Goal: Transaction & Acquisition: Purchase product/service

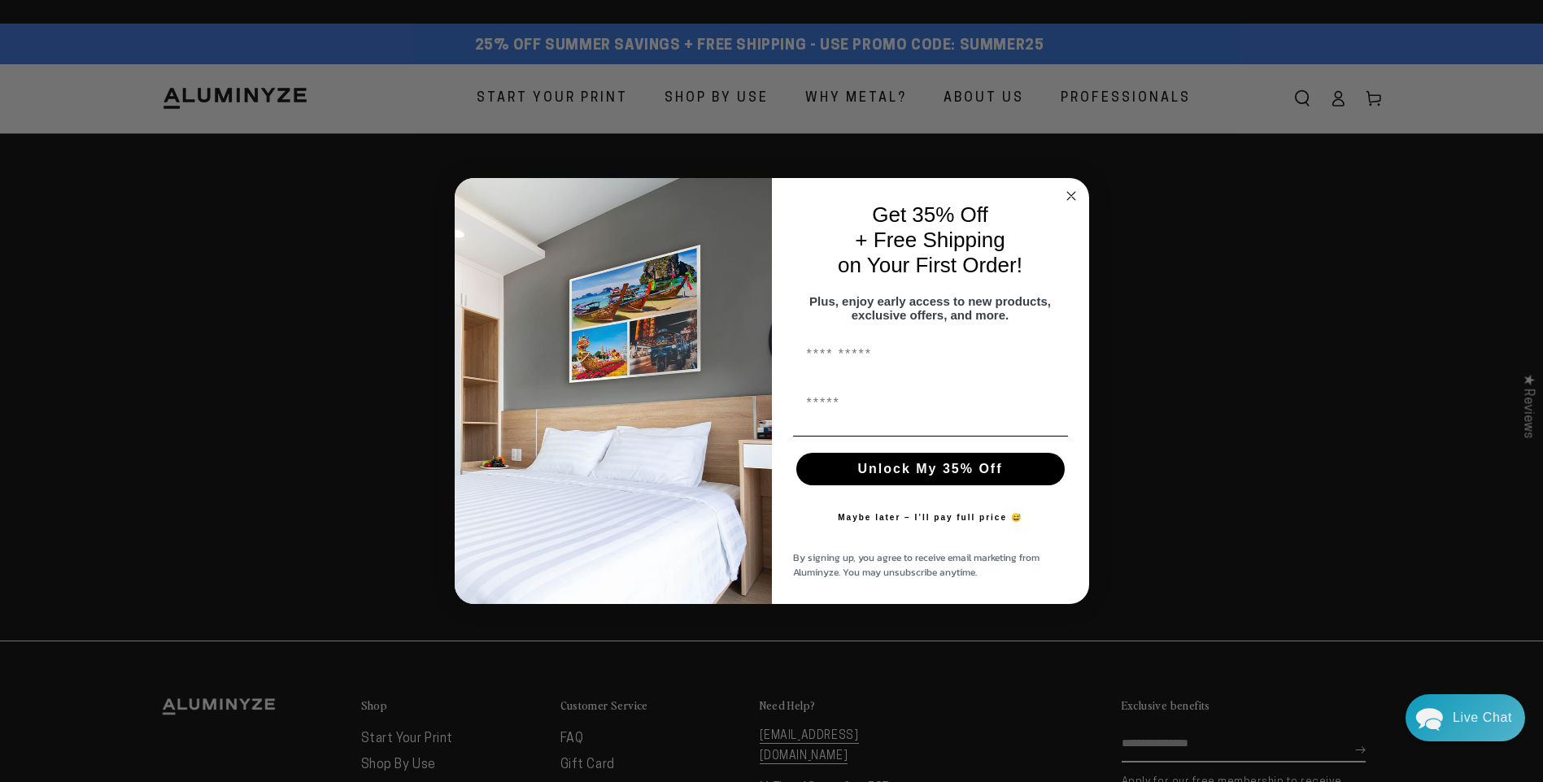
drag, startPoint x: 0, startPoint y: 0, endPoint x: 1267, endPoint y: 325, distance: 1308.2
click at [1267, 325] on div "Close dialog Get 35% Off + Free Shipping on Your First Order! Plus, enjoy early…" at bounding box center [771, 391] width 1543 height 782
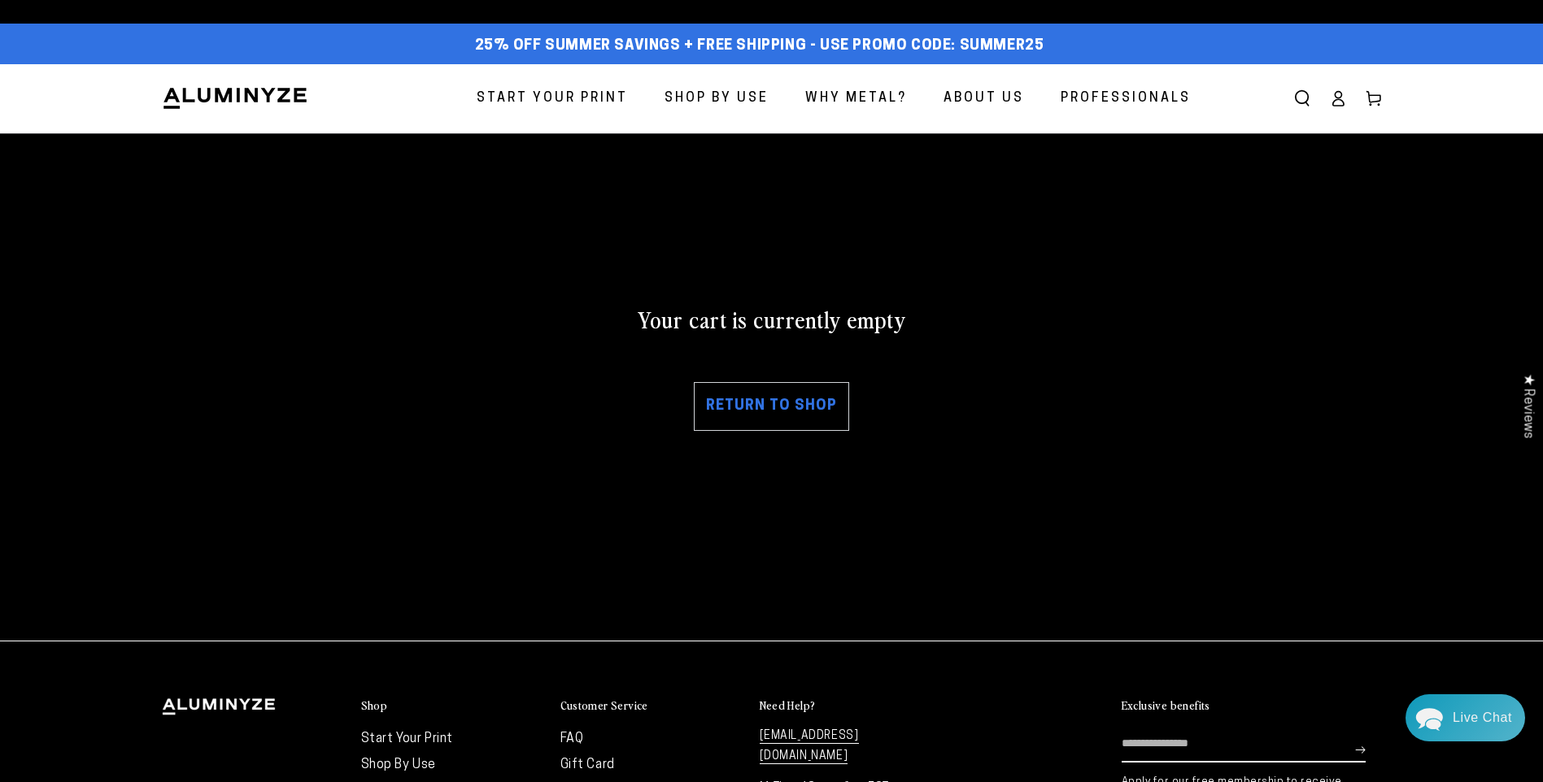
click at [600, 97] on span "Start Your Print" at bounding box center [552, 99] width 151 height 24
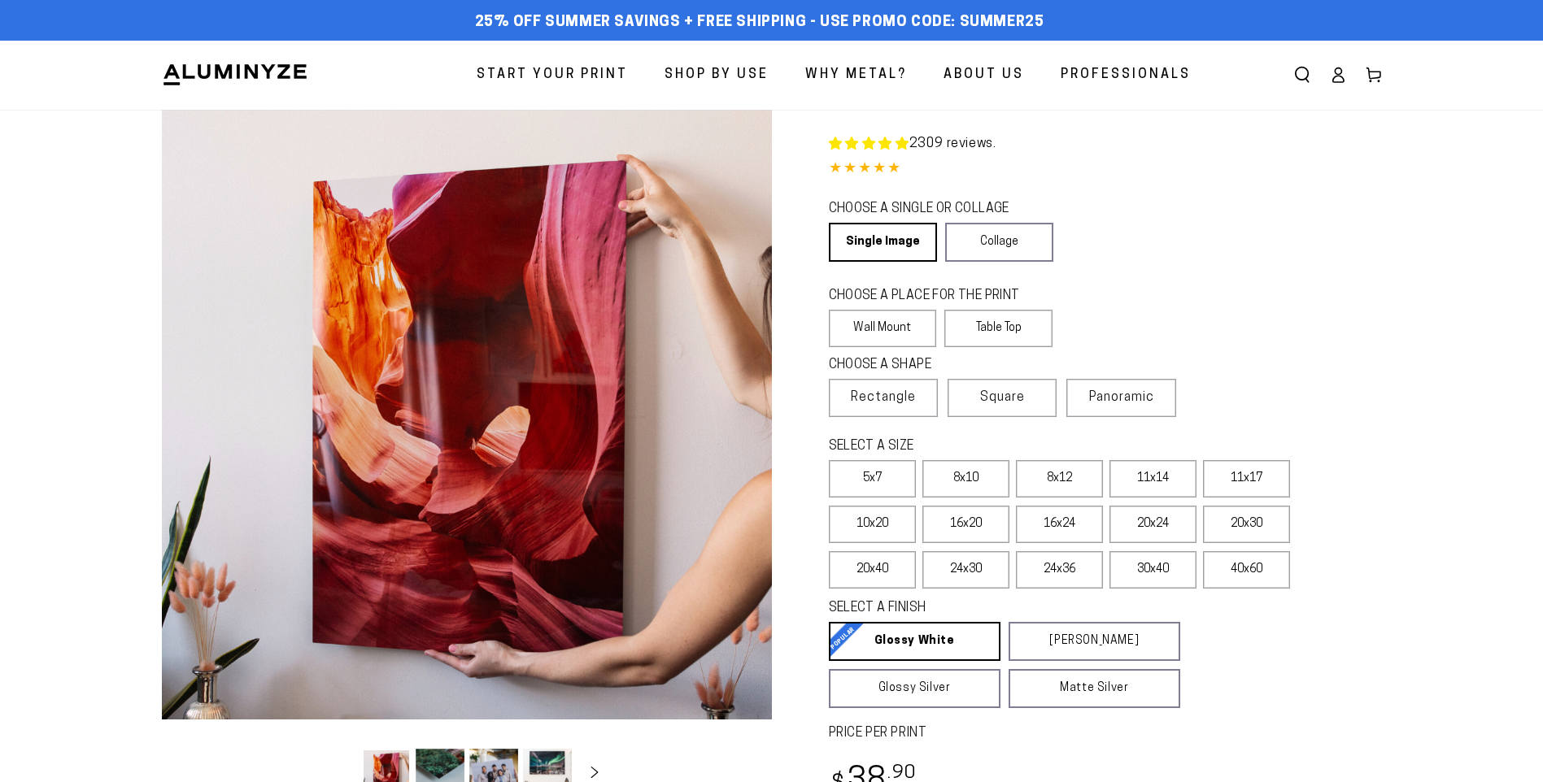
select select "**********"
click at [1068, 473] on label "8x12" at bounding box center [1059, 478] width 87 height 37
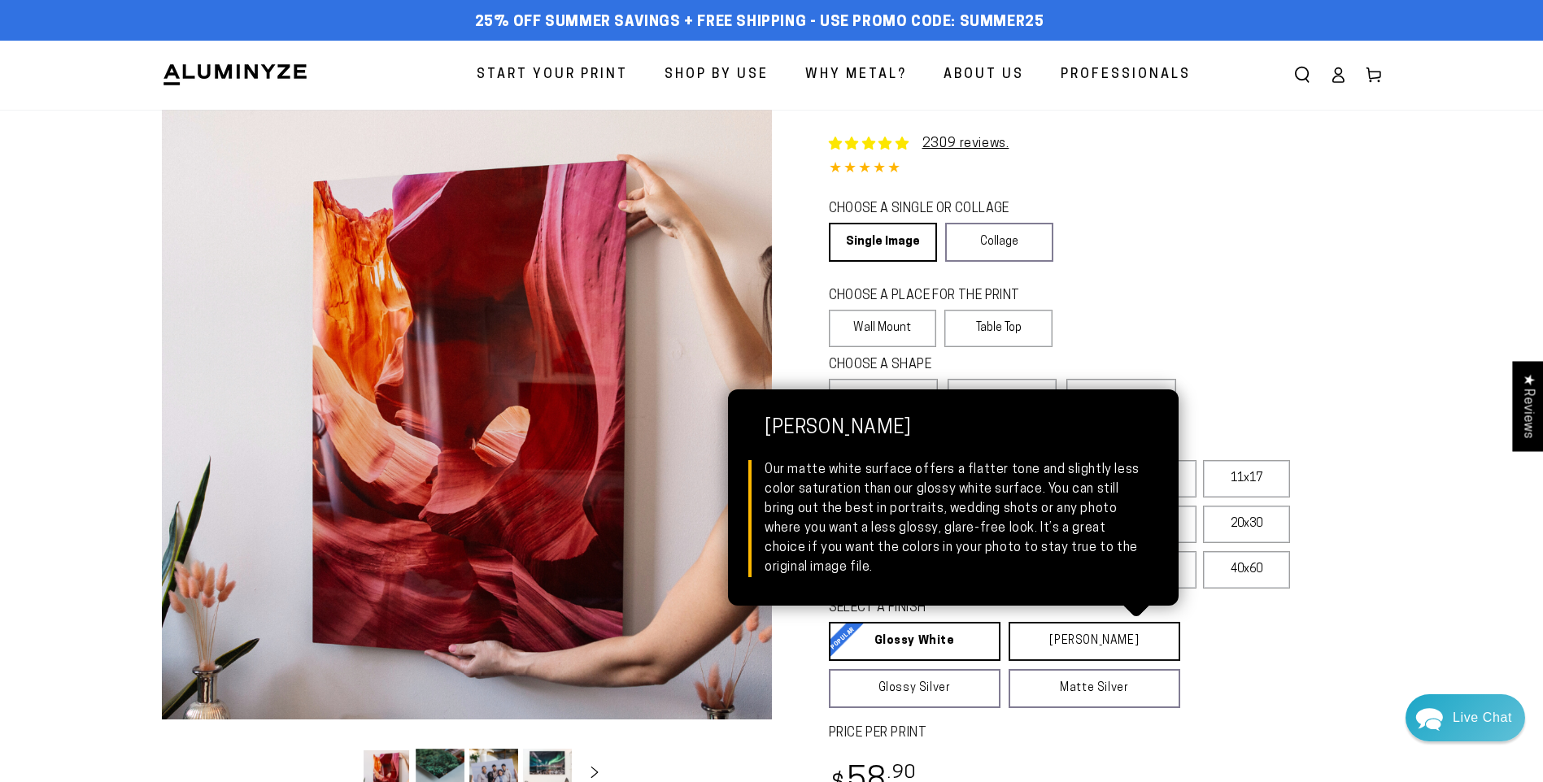
click at [1064, 639] on link "[PERSON_NAME] Matte White Our matte white surface offers a flatter tone and sli…" at bounding box center [1094, 641] width 172 height 39
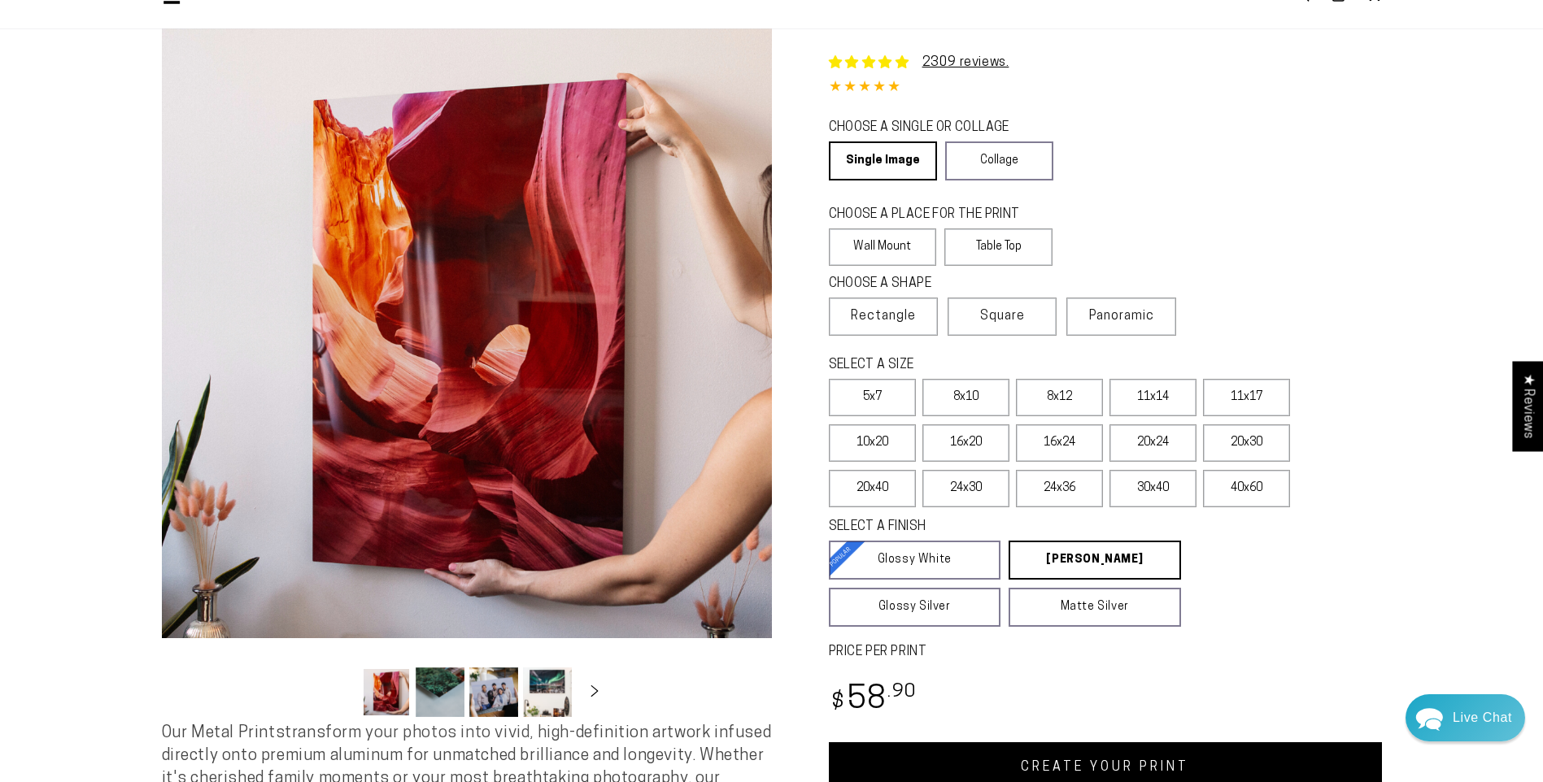
scroll to position [163, 0]
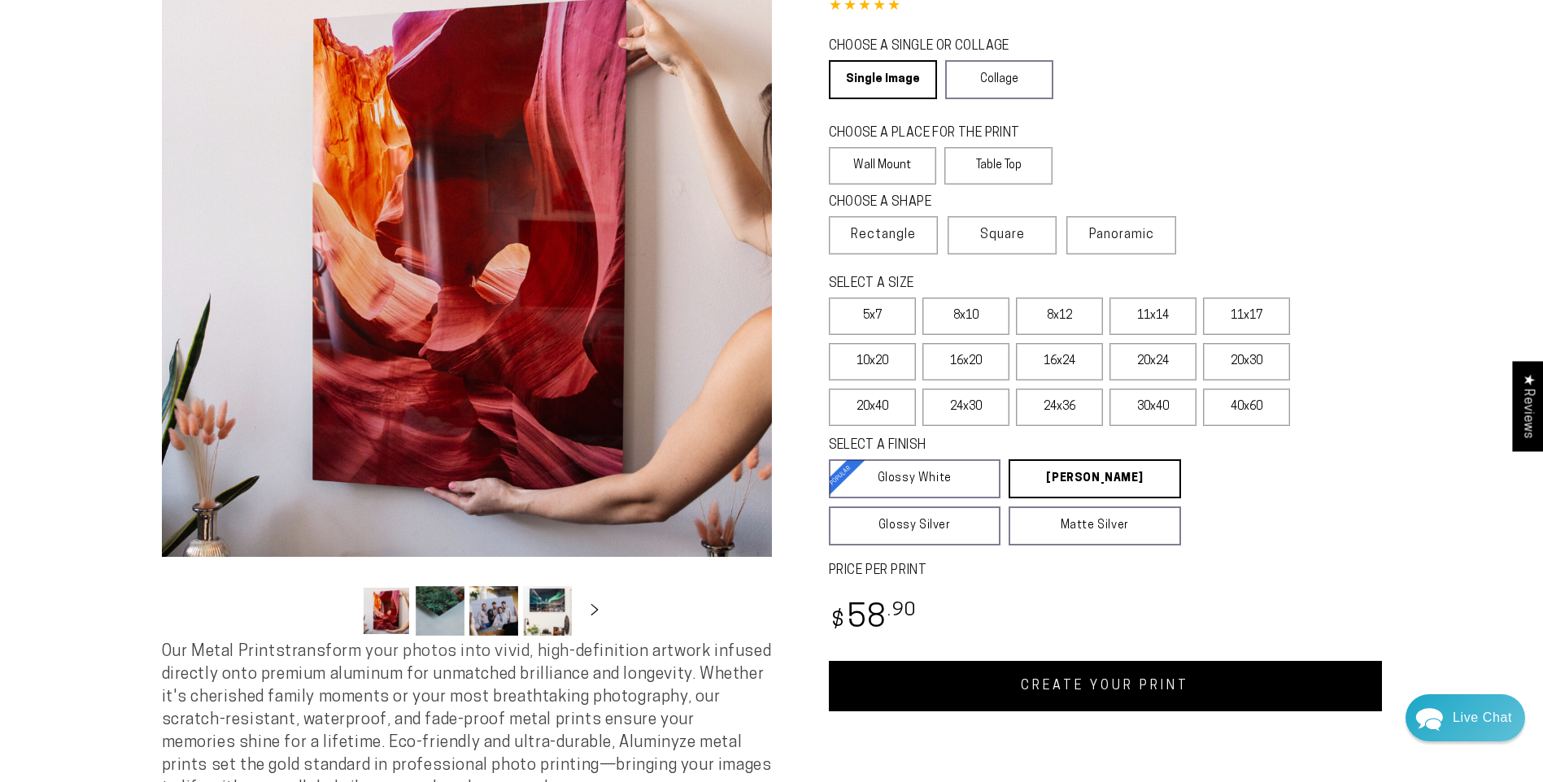
click at [1043, 681] on link "CREATE YOUR PRINT" at bounding box center [1105, 686] width 553 height 50
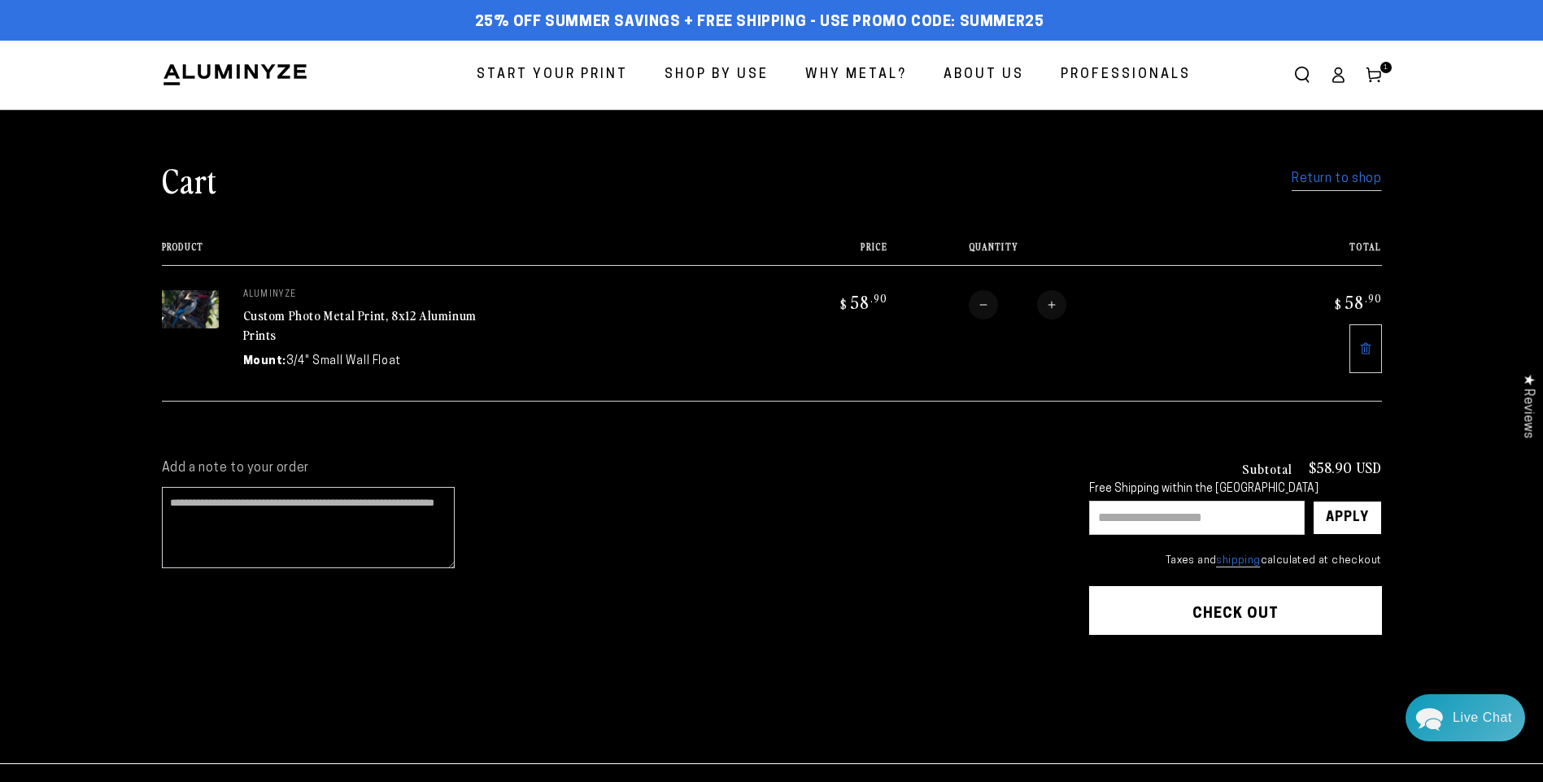
click at [1306, 184] on link "Return to shop" at bounding box center [1336, 180] width 89 height 24
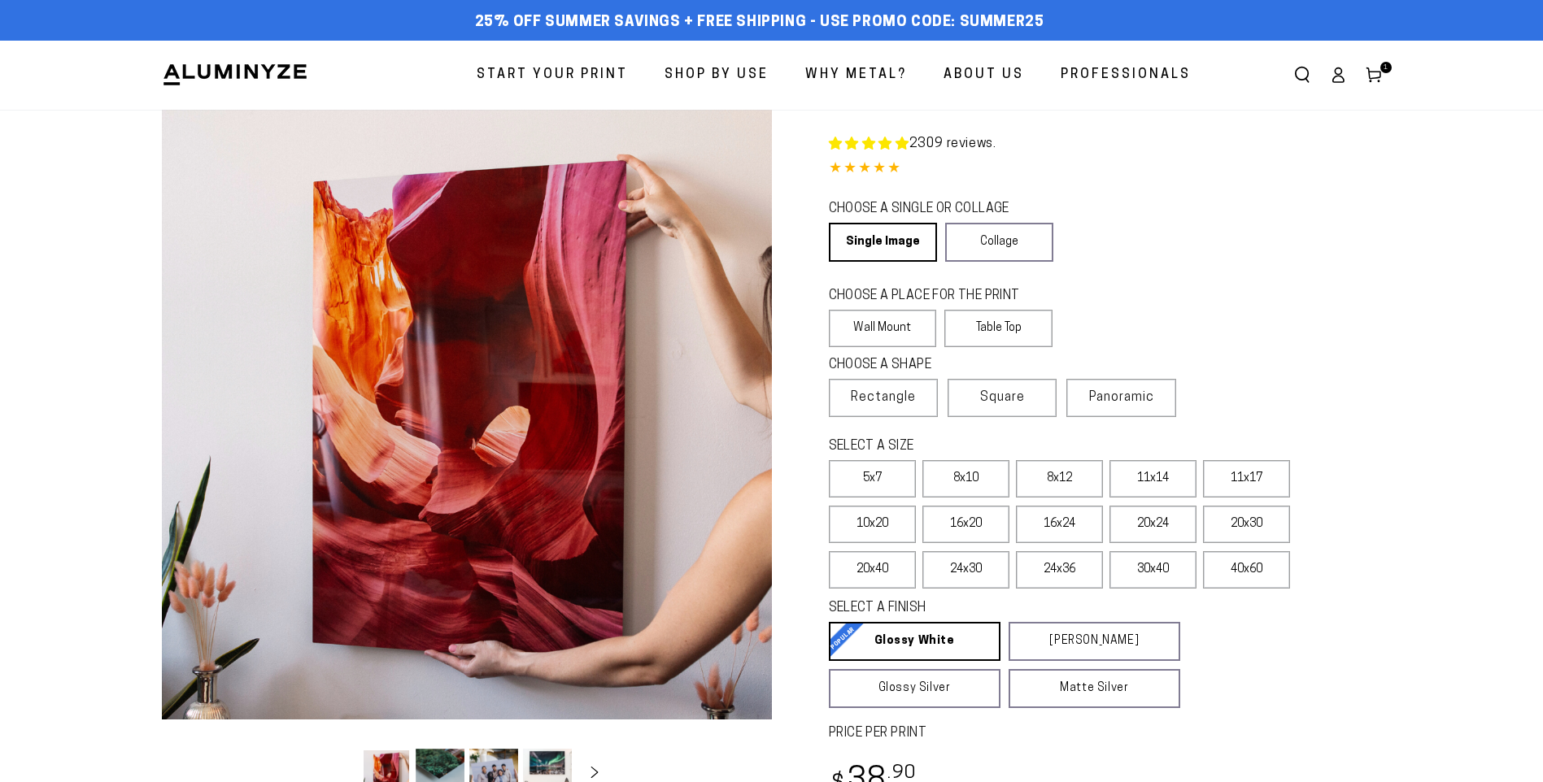
select select "**********"
click at [1066, 466] on label "8x12" at bounding box center [1059, 478] width 87 height 37
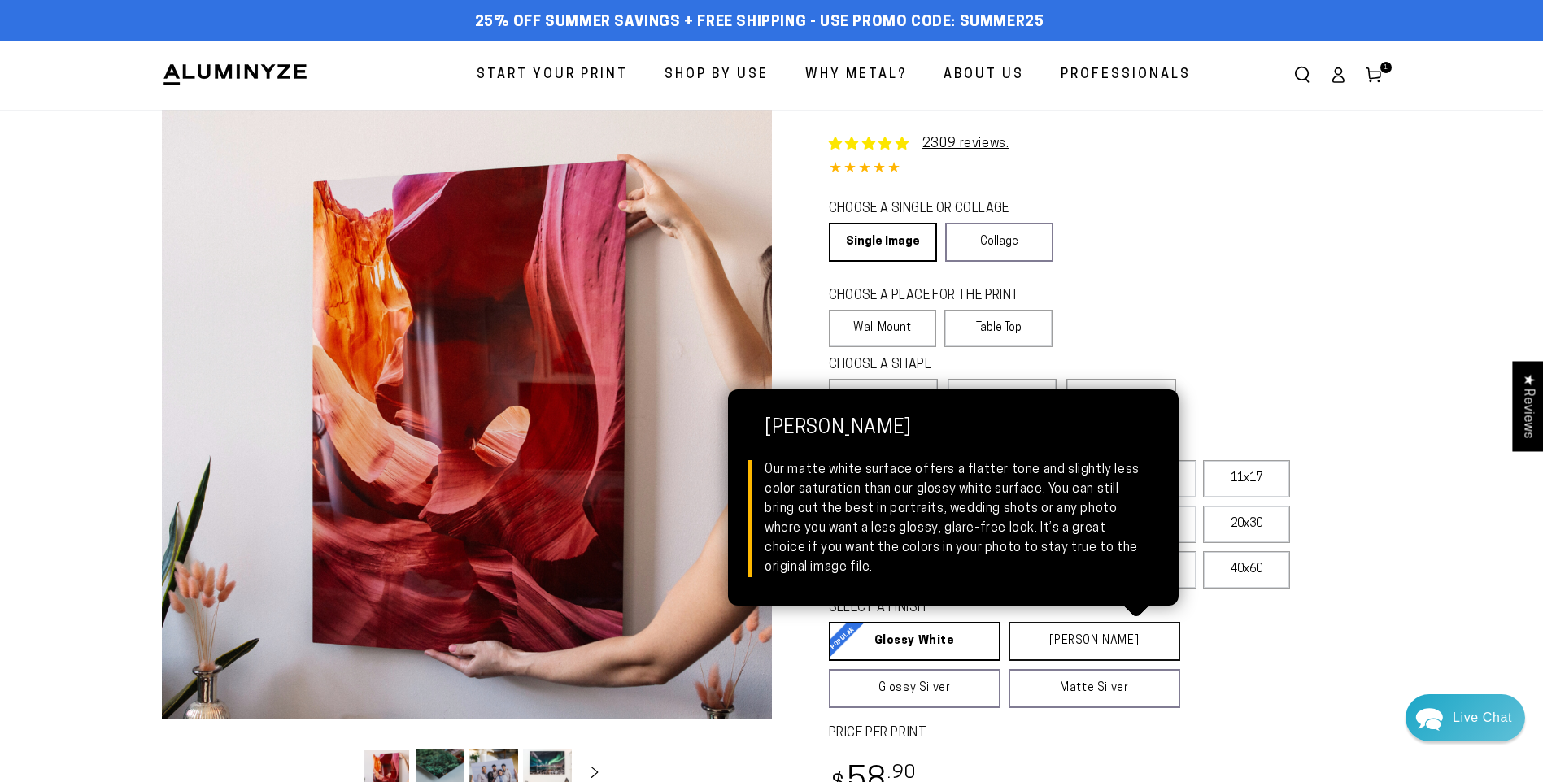
click at [1045, 634] on link "Matte White Matte White Our matte white surface offers a flatter tone and sligh…" at bounding box center [1094, 641] width 172 height 39
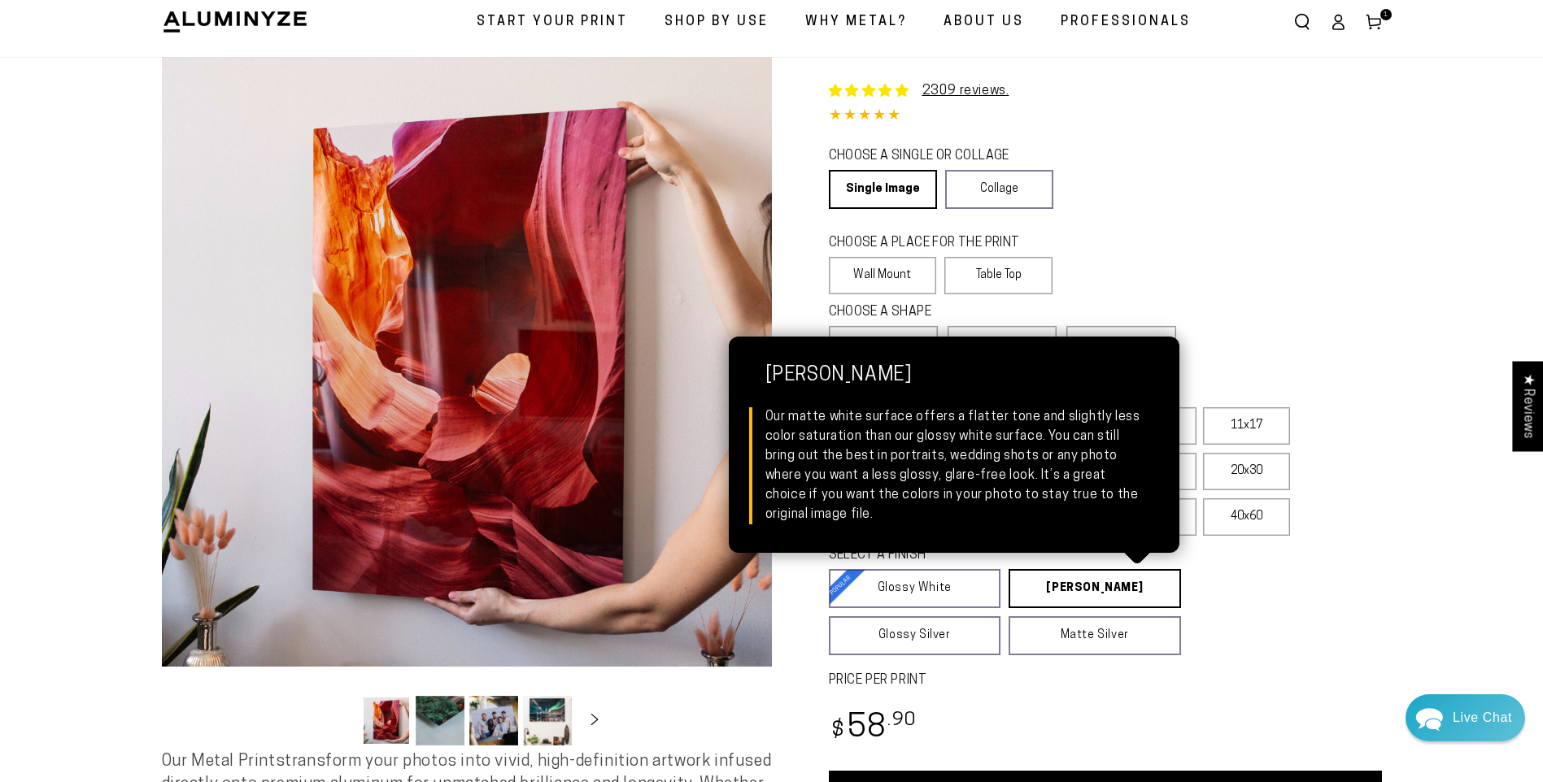
scroll to position [81, 0]
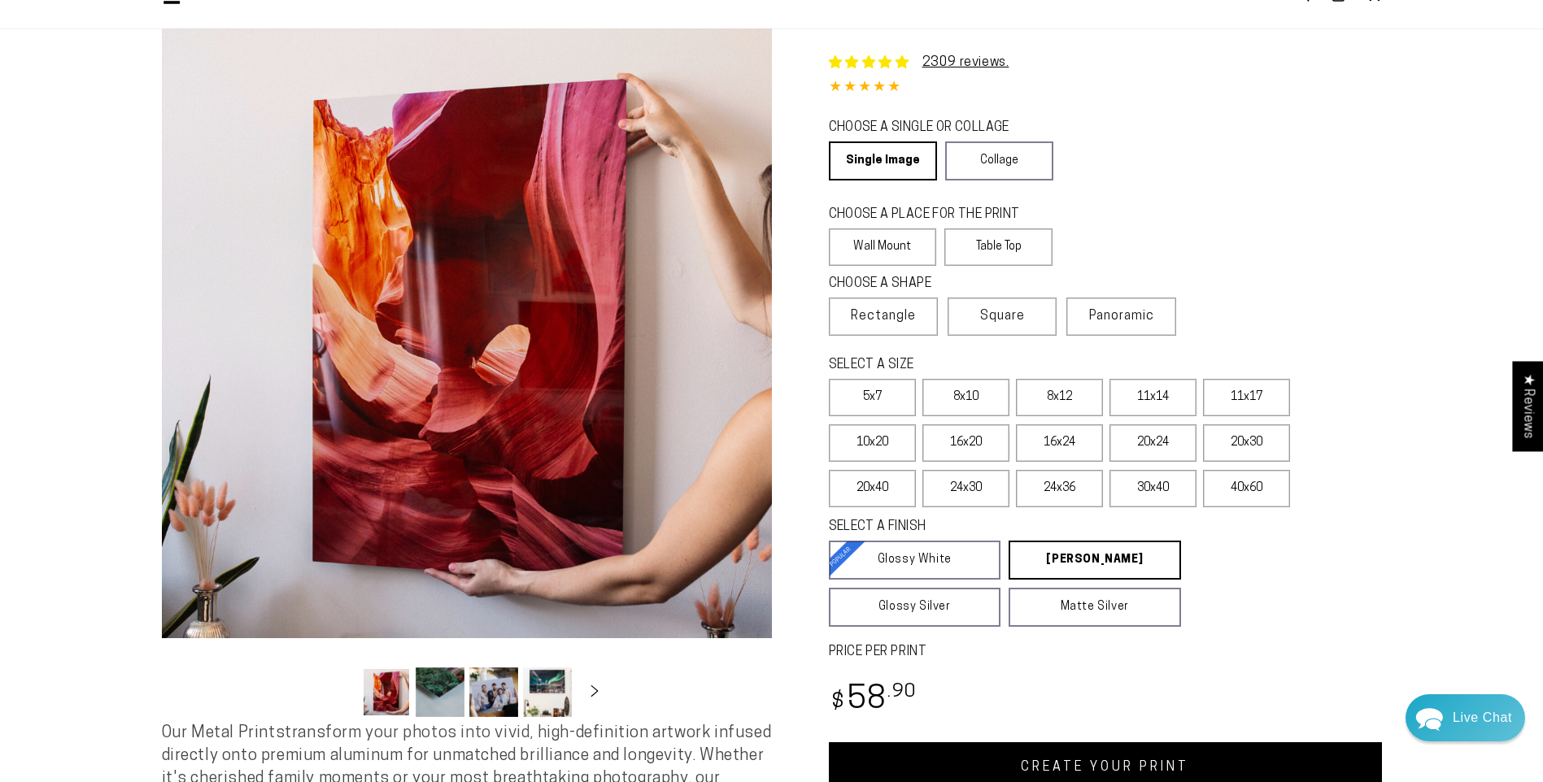
click at [1070, 767] on link "CREATE YOUR PRINT" at bounding box center [1105, 768] width 553 height 50
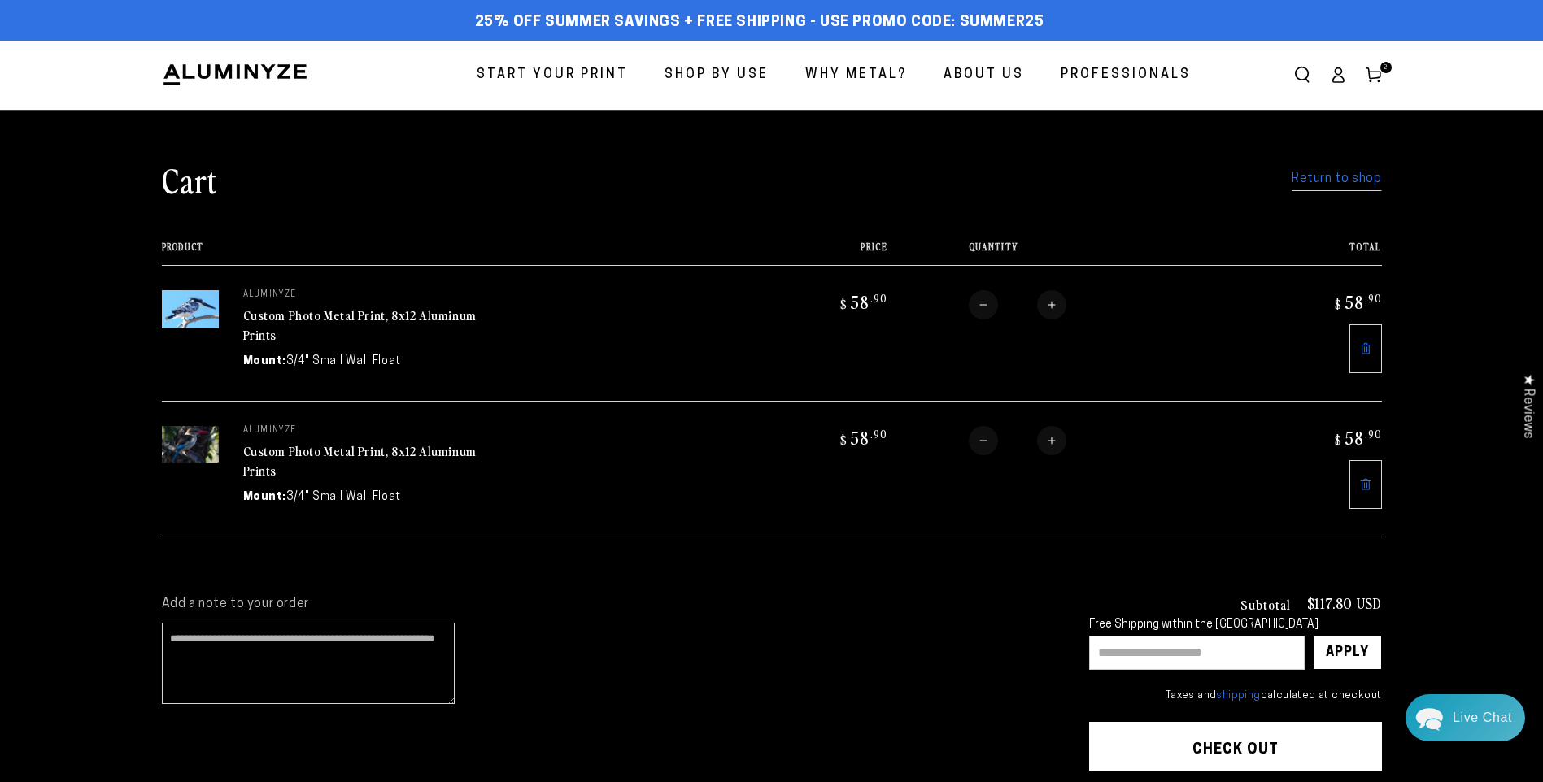
click at [1317, 181] on link "Return to shop" at bounding box center [1336, 180] width 89 height 24
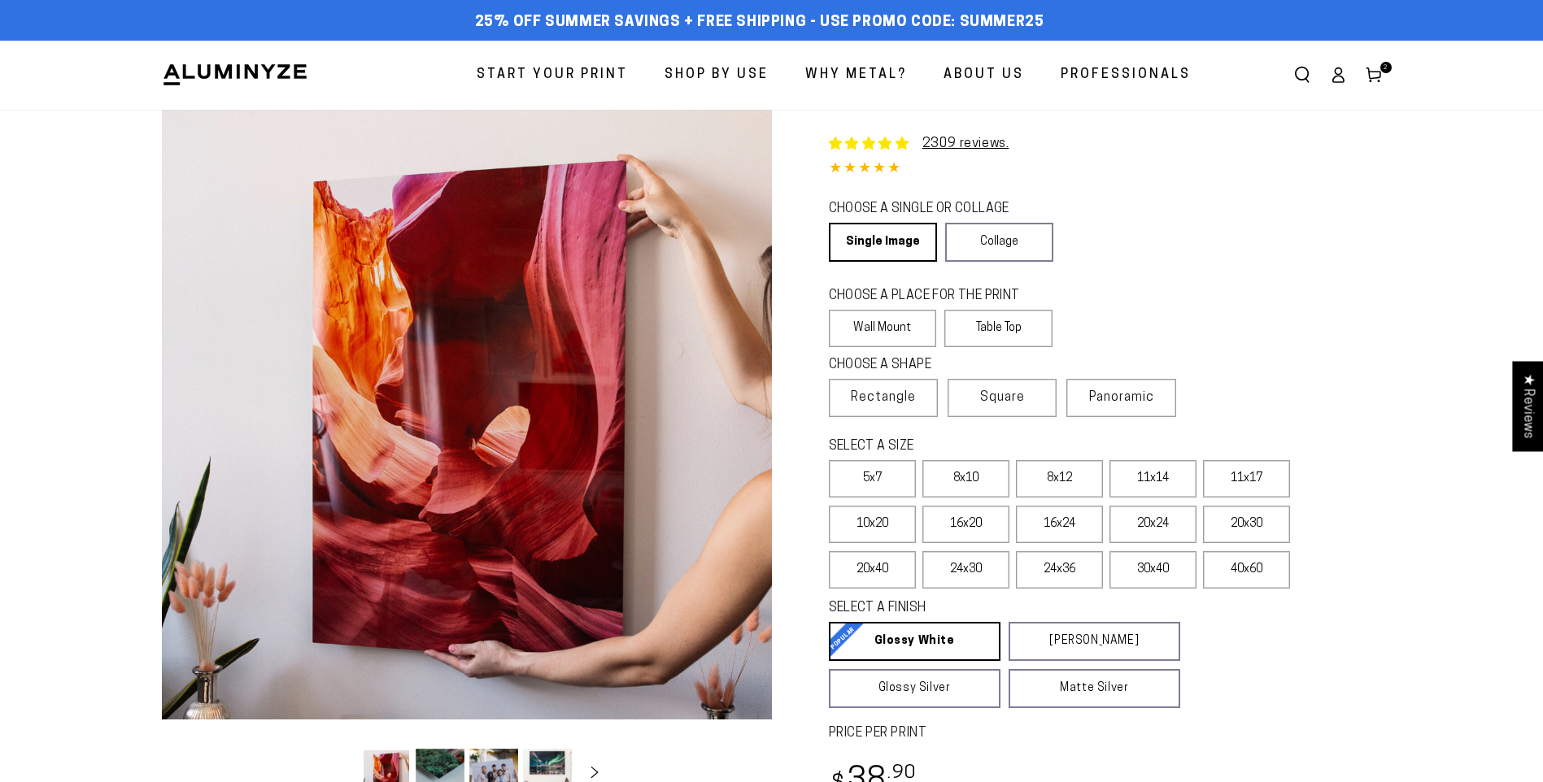
select select "**********"
click at [1043, 471] on label "8x12" at bounding box center [1059, 478] width 87 height 37
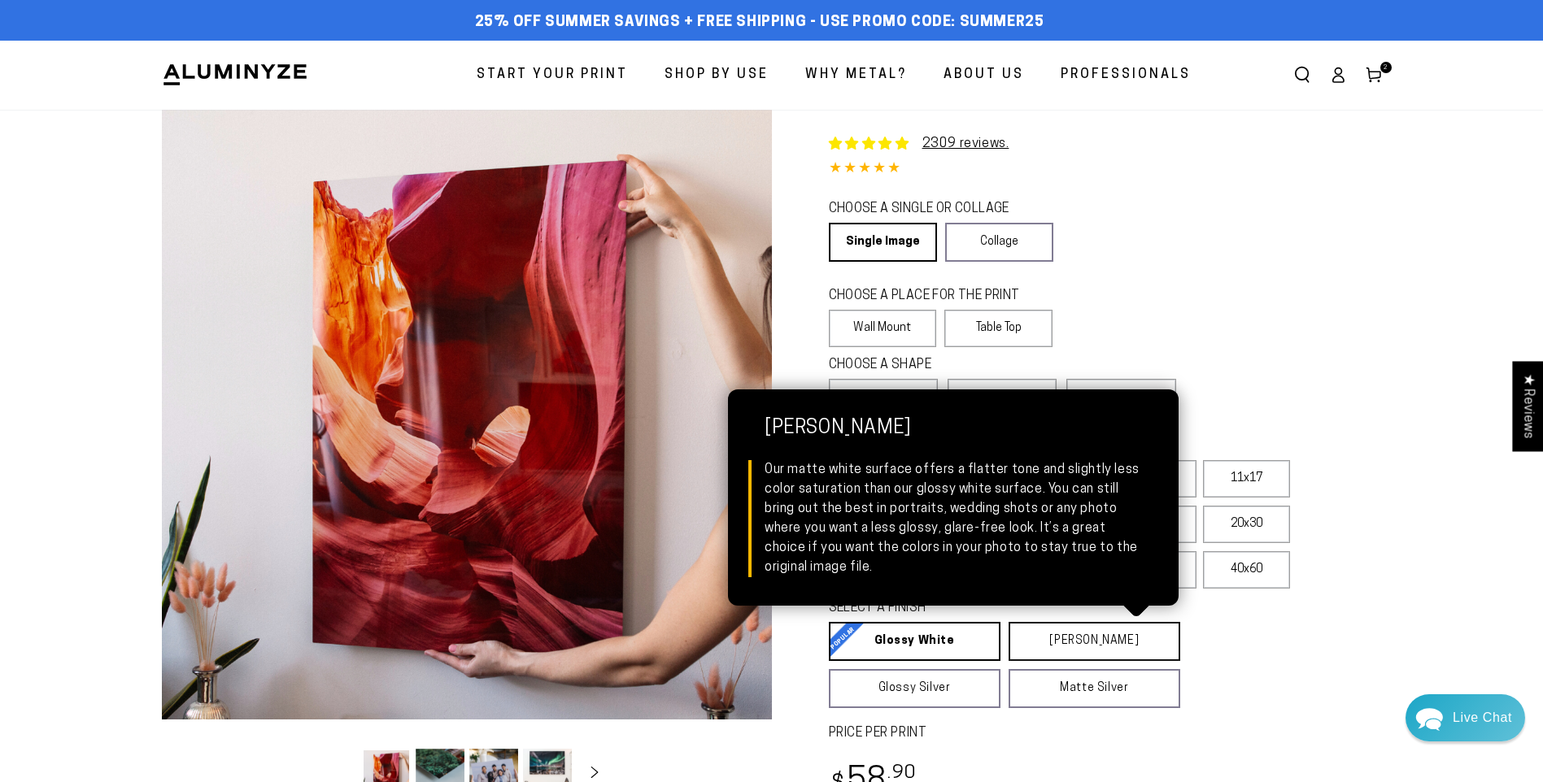
click at [1030, 629] on link "[PERSON_NAME] Matte White Our matte white surface offers a flatter tone and sli…" at bounding box center [1094, 641] width 172 height 39
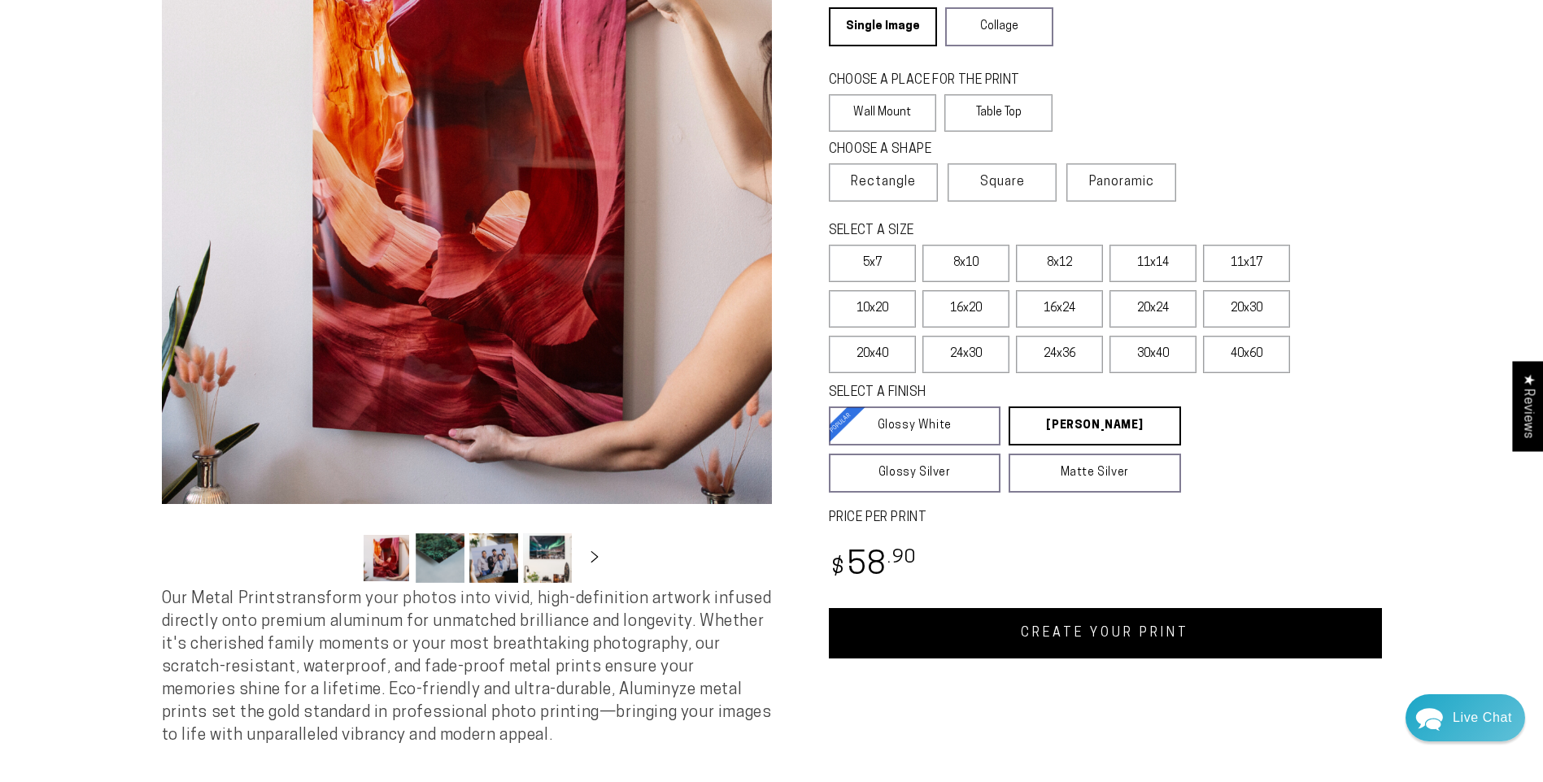
scroll to position [244, 0]
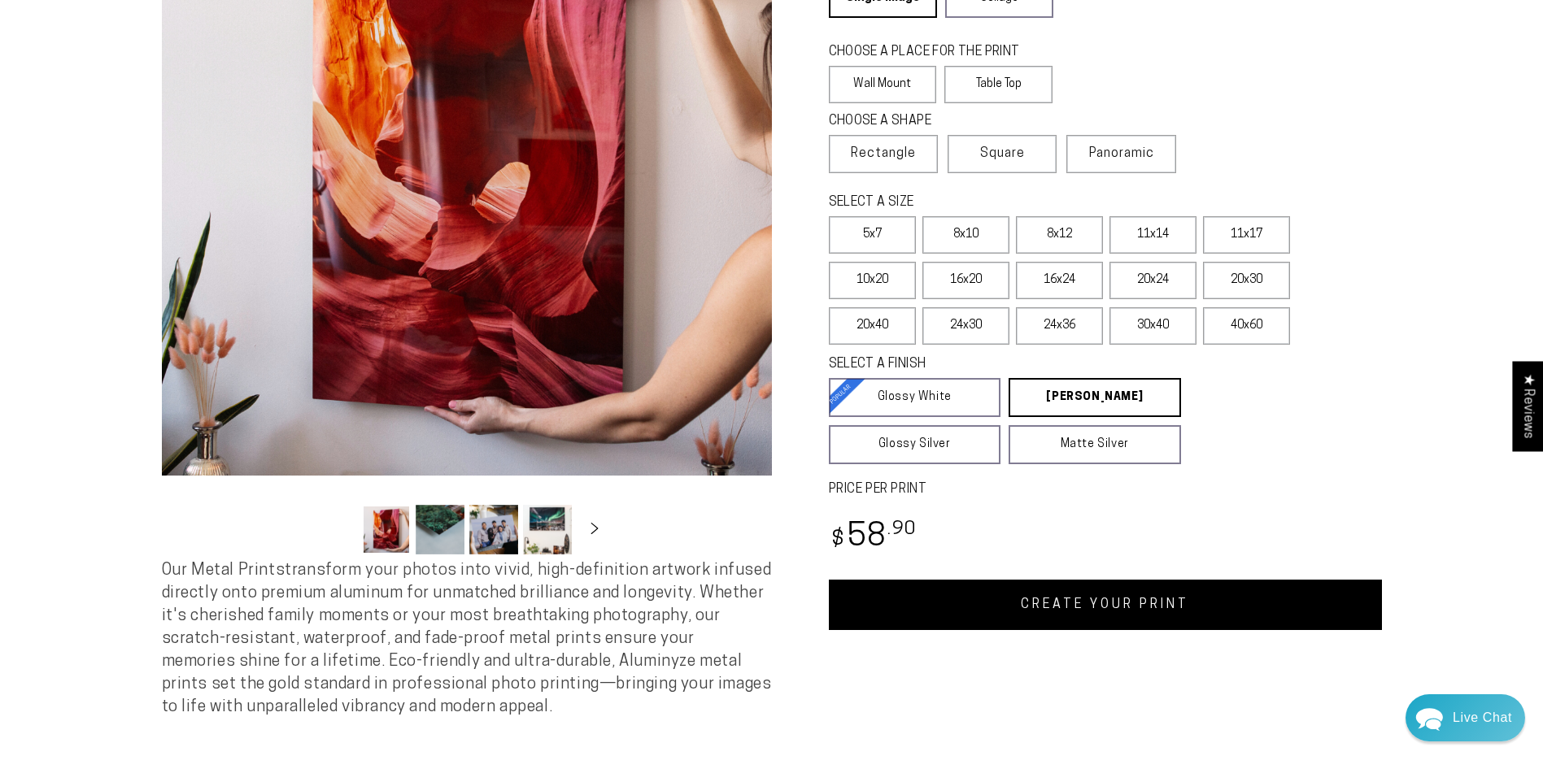
click at [1141, 603] on link "CREATE YOUR PRINT" at bounding box center [1105, 605] width 553 height 50
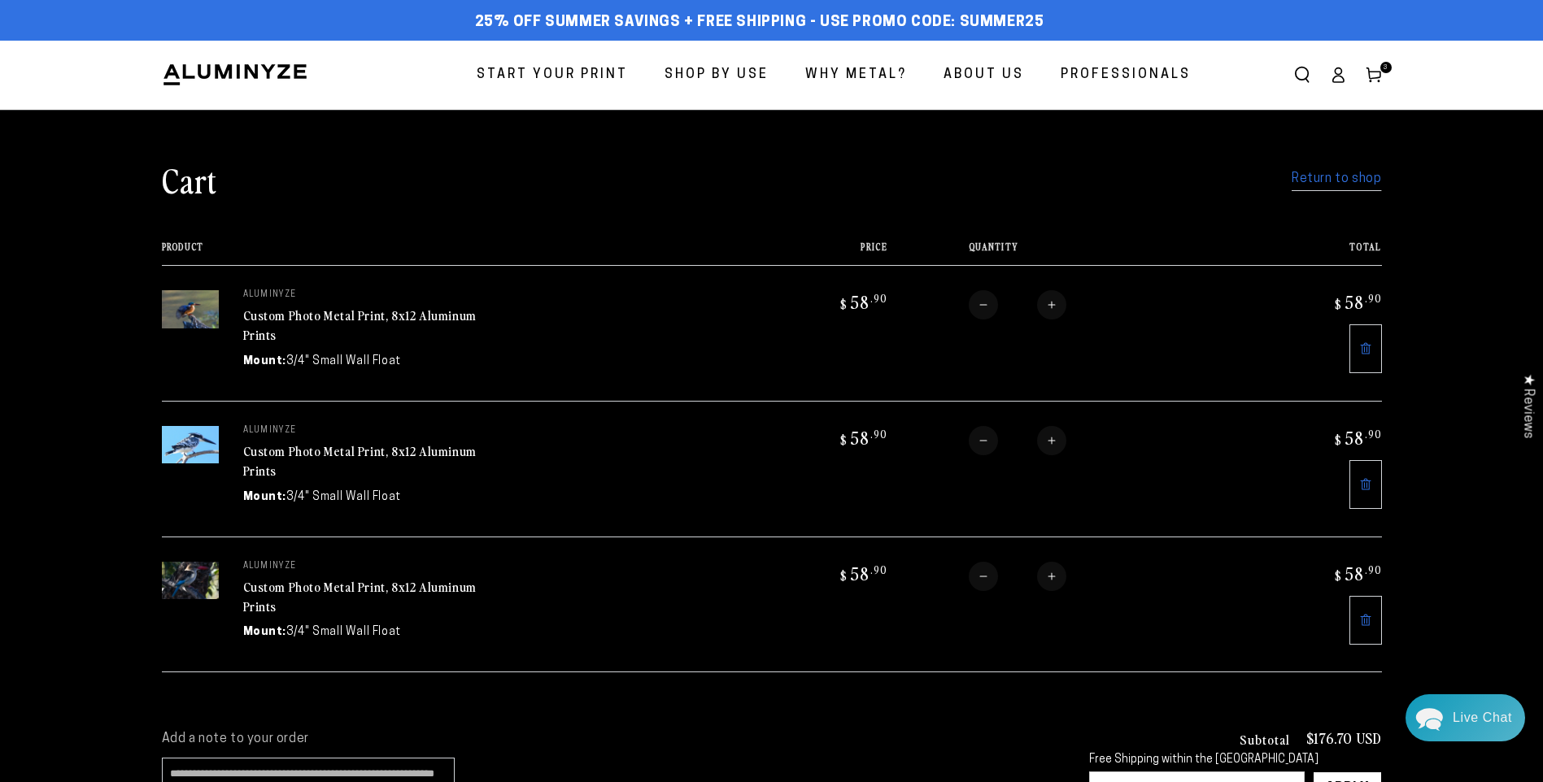
click at [1346, 177] on link "Return to shop" at bounding box center [1336, 180] width 89 height 24
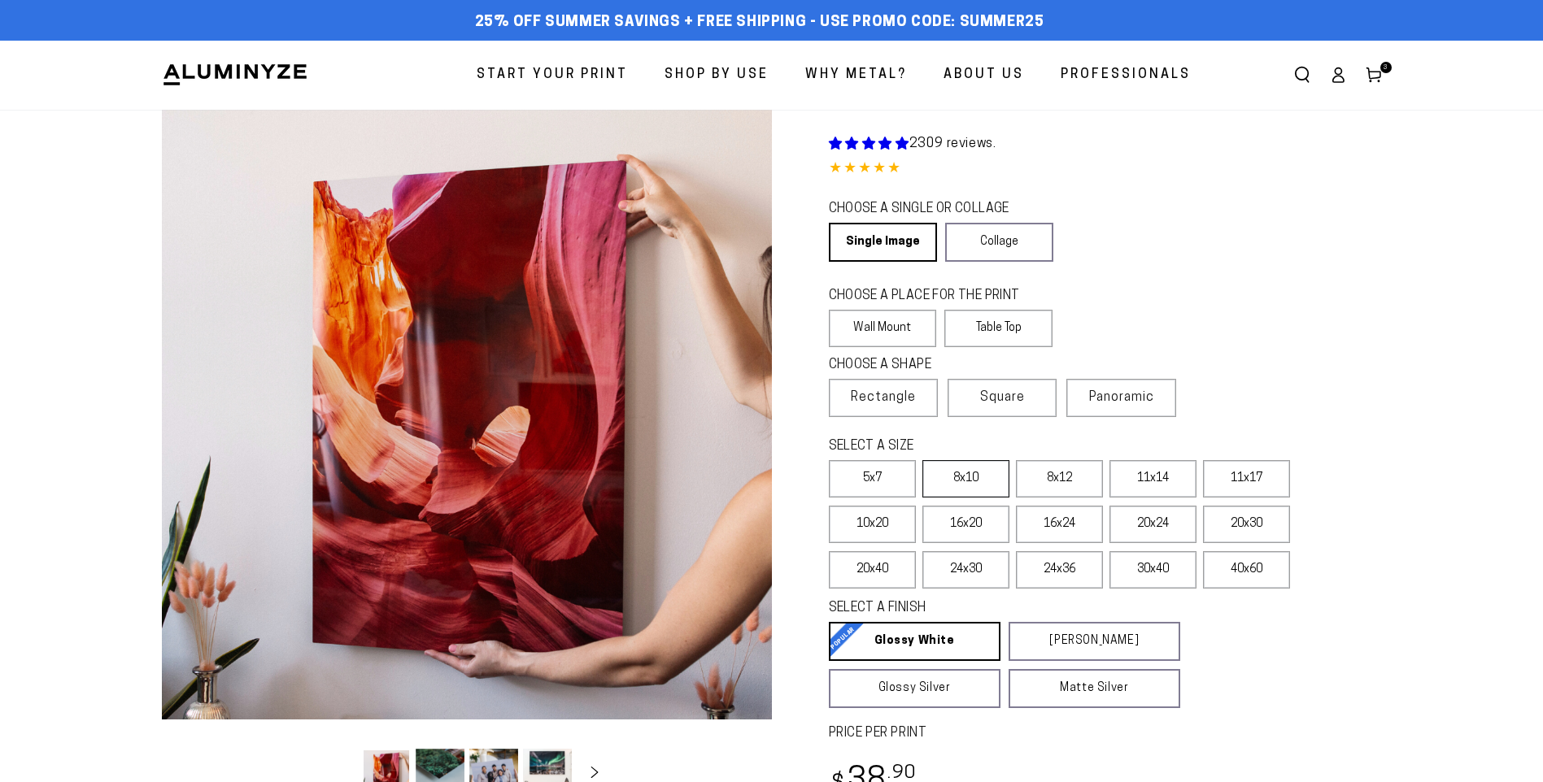
select select "**********"
click at [1062, 472] on label "8x12" at bounding box center [1059, 478] width 87 height 37
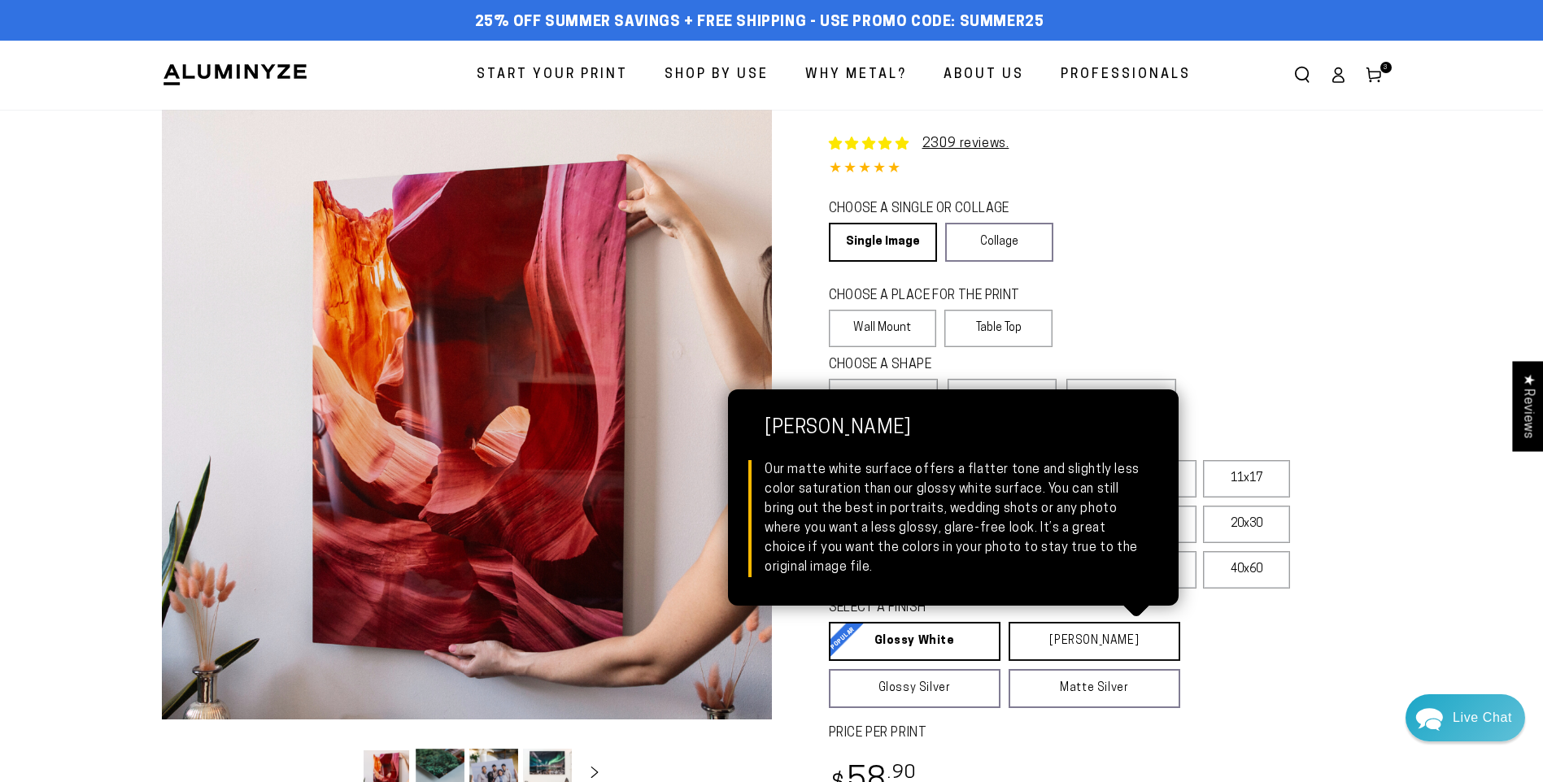
click at [1044, 634] on link "[PERSON_NAME] Matte White Our matte white surface offers a flatter tone and sli…" at bounding box center [1094, 641] width 172 height 39
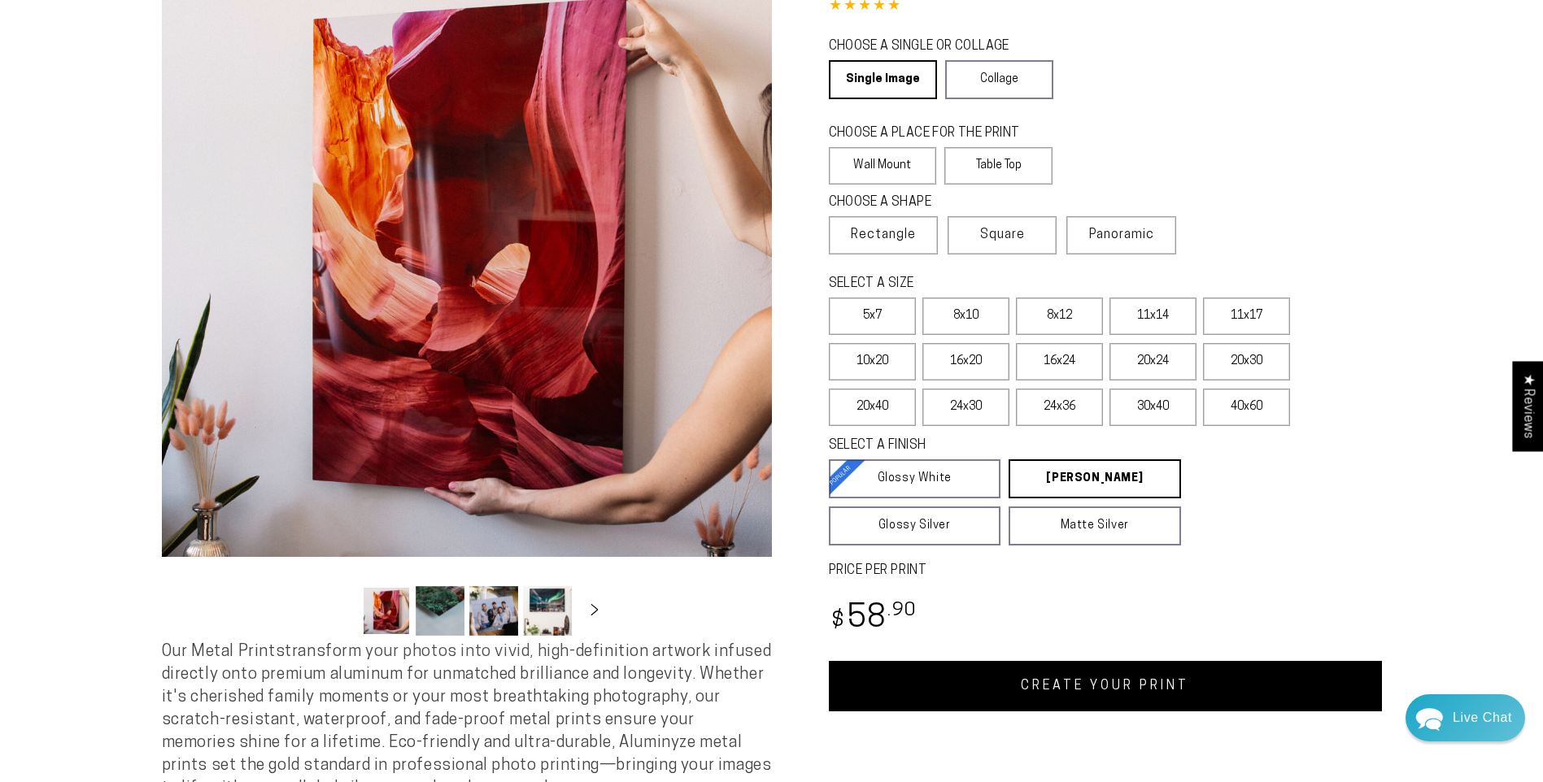
click at [1090, 686] on link "CREATE YOUR PRINT" at bounding box center [1105, 686] width 553 height 50
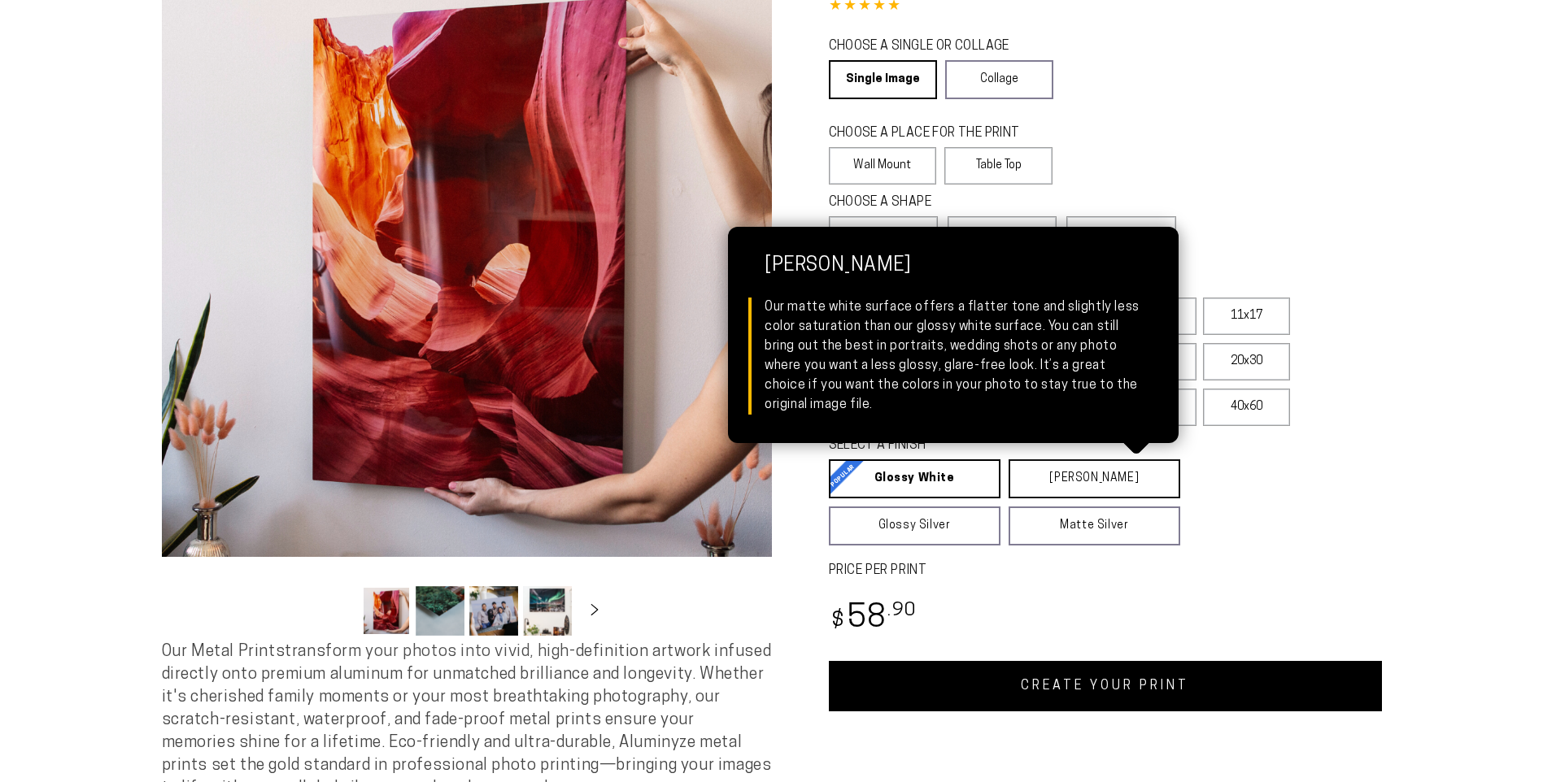
scroll to position [163, 0]
click at [1053, 478] on link "[PERSON_NAME] Matte White Our matte white surface offers a flatter tone and sli…" at bounding box center [1094, 479] width 172 height 39
select select "**********"
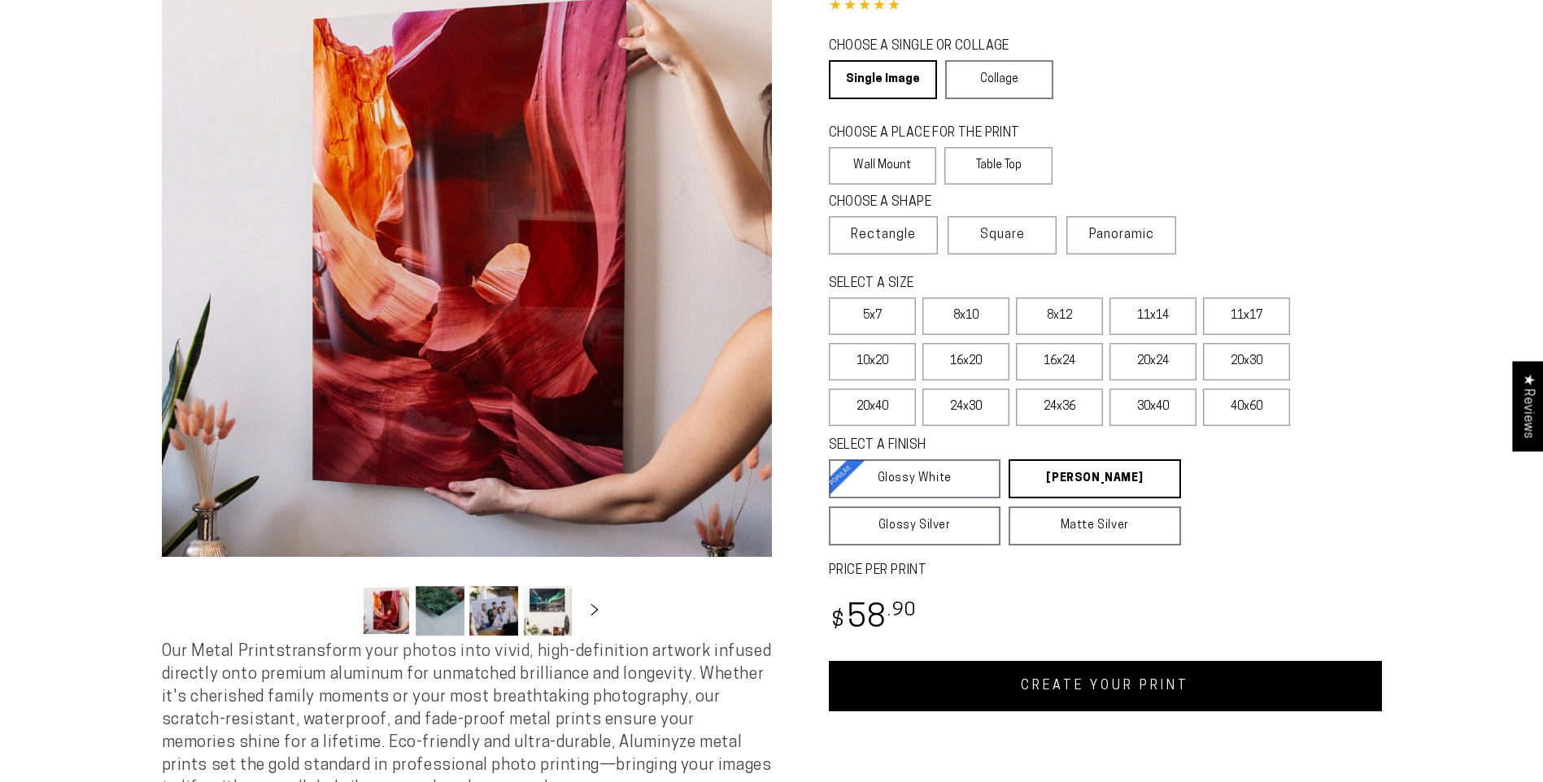
click at [1043, 682] on link "CREATE YOUR PRINT" at bounding box center [1105, 686] width 553 height 50
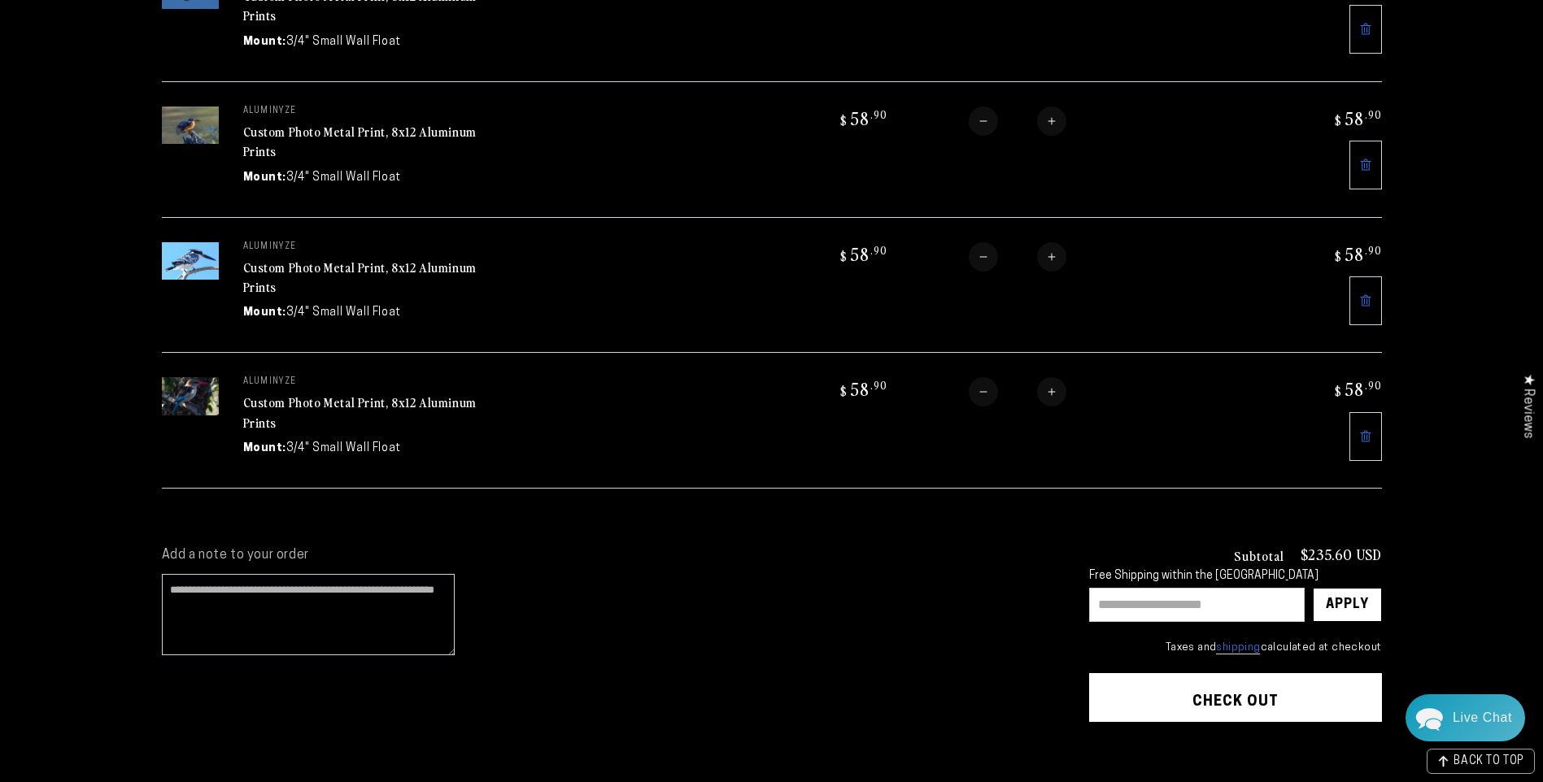
scroll to position [325, 0]
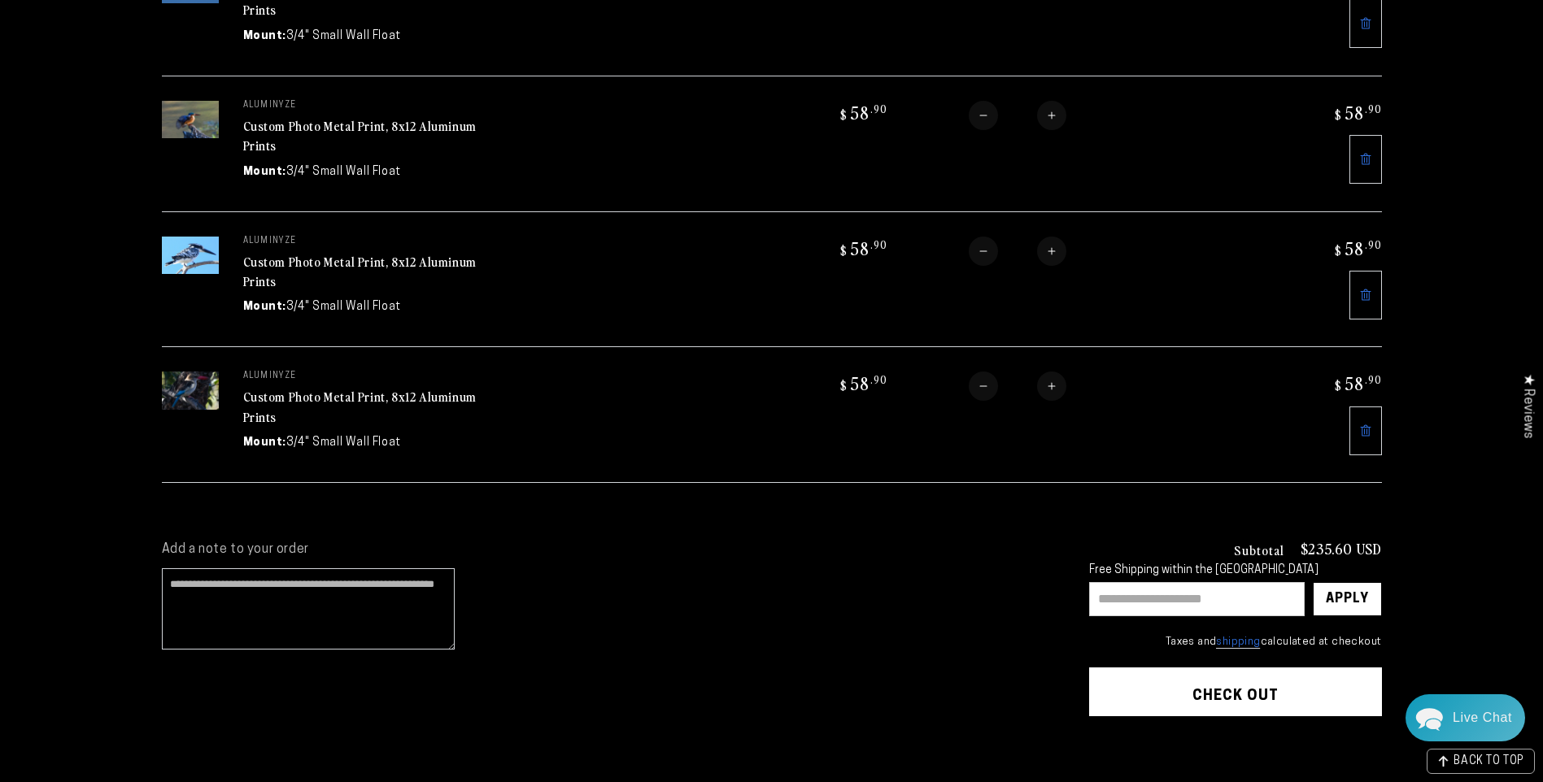
click at [1197, 586] on input "text" at bounding box center [1197, 599] width 216 height 34
type input "********"
